Goal: Information Seeking & Learning: Learn about a topic

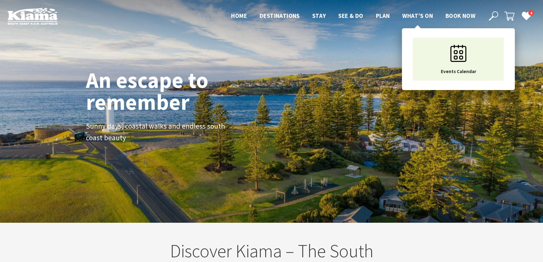
scroll to position [103, 547]
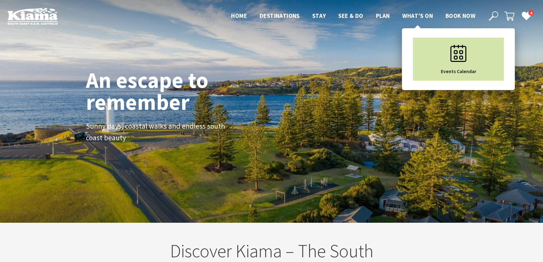
click at [453, 48] on icon "Main Menu" at bounding box center [457, 53] width 31 height 31
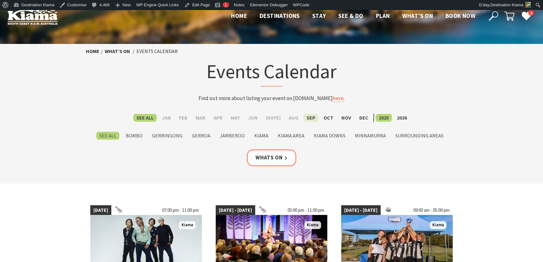
click at [310, 116] on label "Sep" at bounding box center [310, 118] width 15 height 8
click at [0, 0] on input "Sep" at bounding box center [0, 0] width 0 height 0
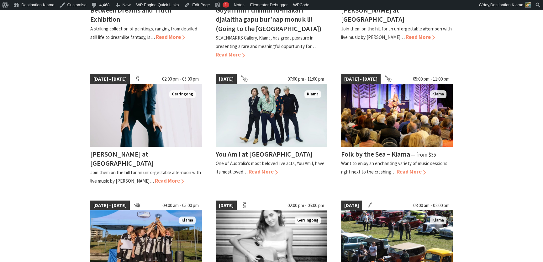
scroll to position [285, 0]
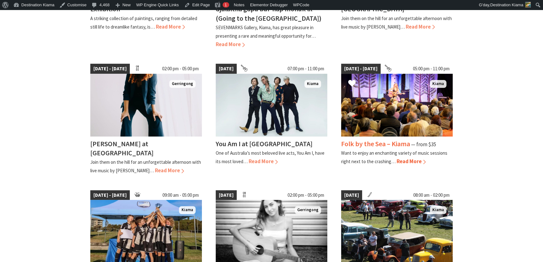
click at [381, 127] on img at bounding box center [397, 105] width 112 height 63
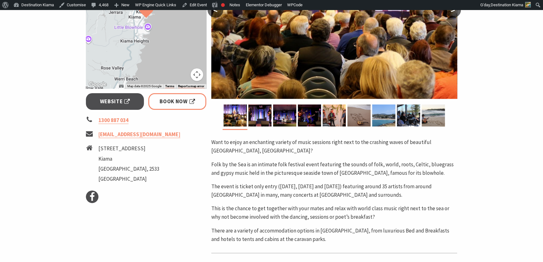
scroll to position [228, 0]
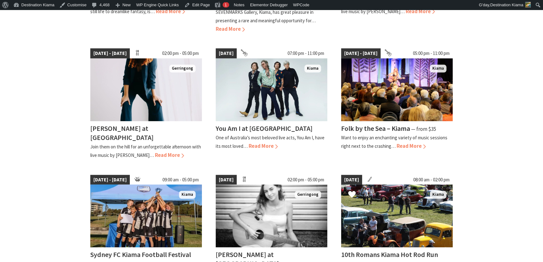
scroll to position [285, 0]
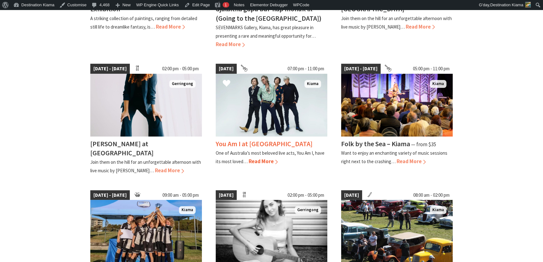
click at [321, 117] on img at bounding box center [272, 105] width 112 height 63
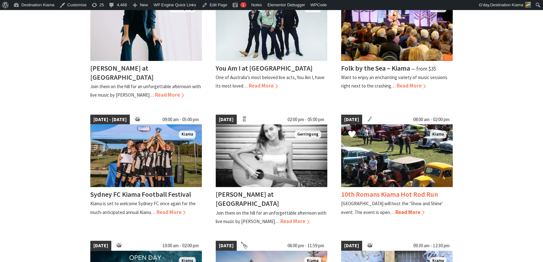
scroll to position [370, 0]
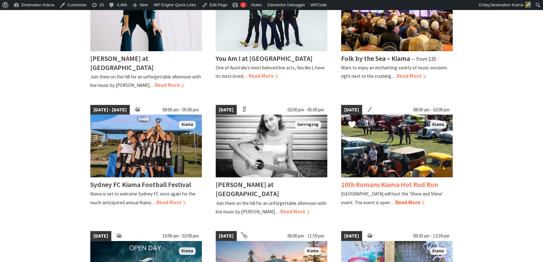
click at [383, 169] on img at bounding box center [397, 145] width 112 height 63
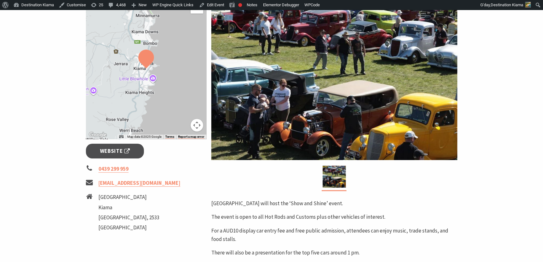
scroll to position [171, 0]
